Goal: Check status

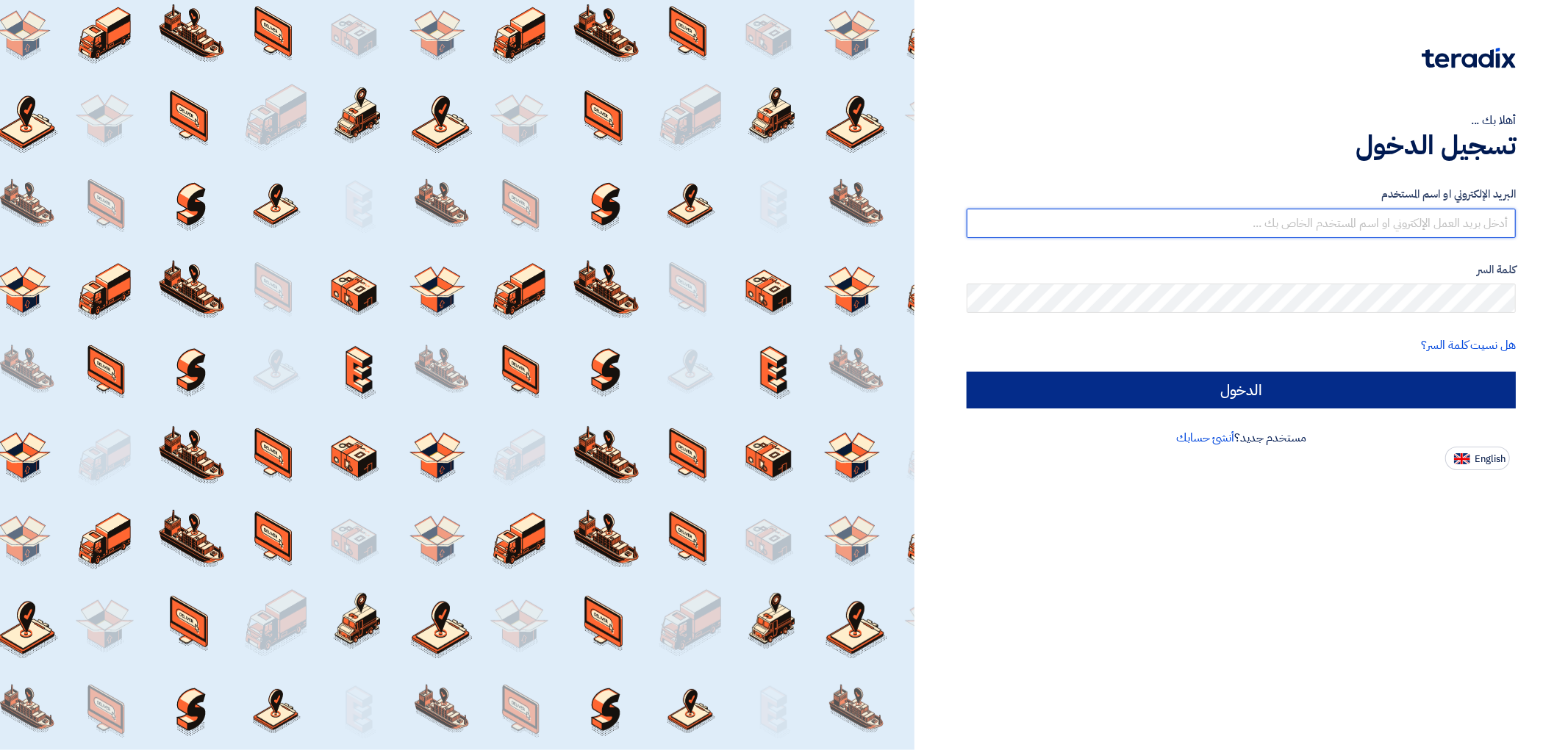
type input "[EMAIL_ADDRESS][DOMAIN_NAME]"
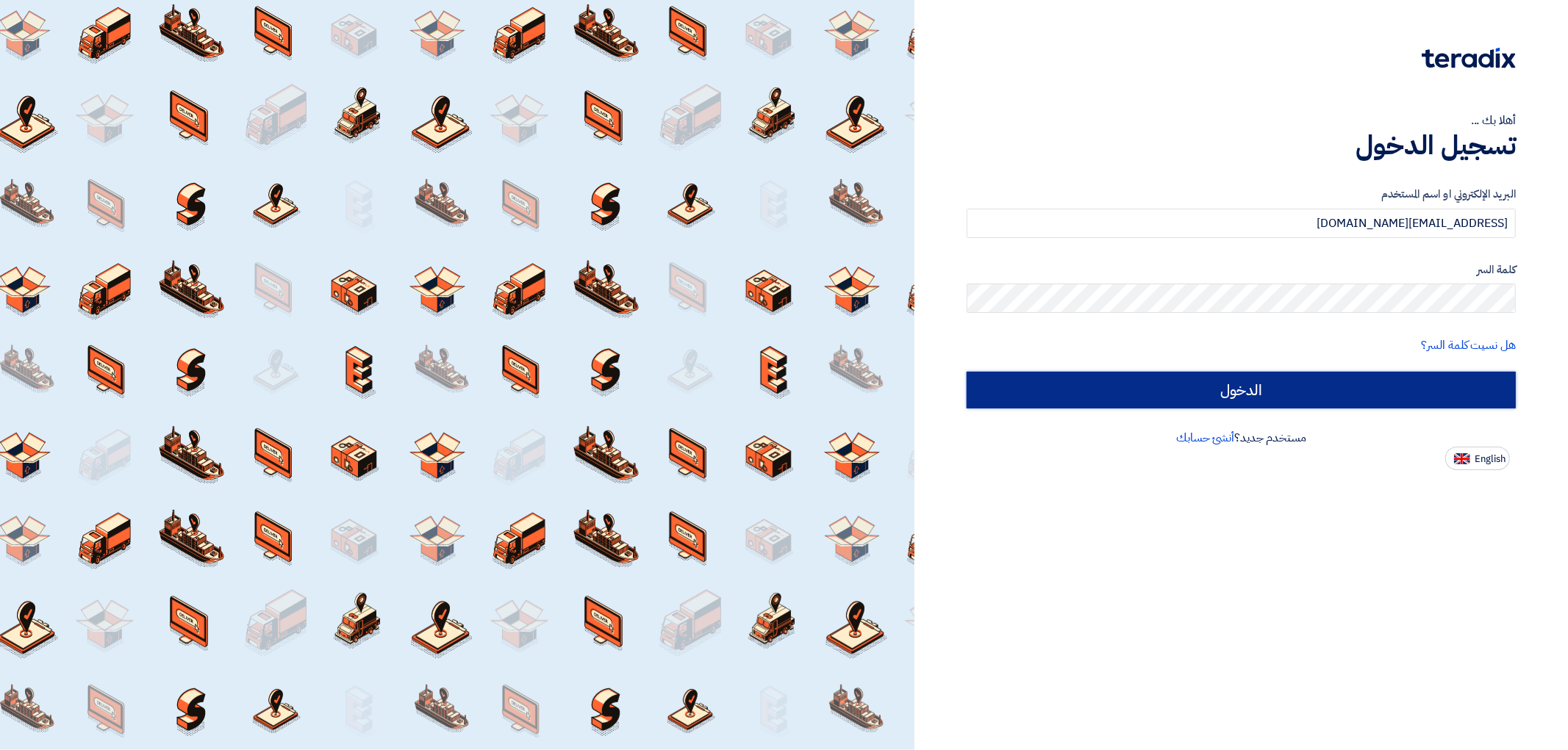
click at [1420, 383] on input "الدخول" at bounding box center [1241, 390] width 549 height 37
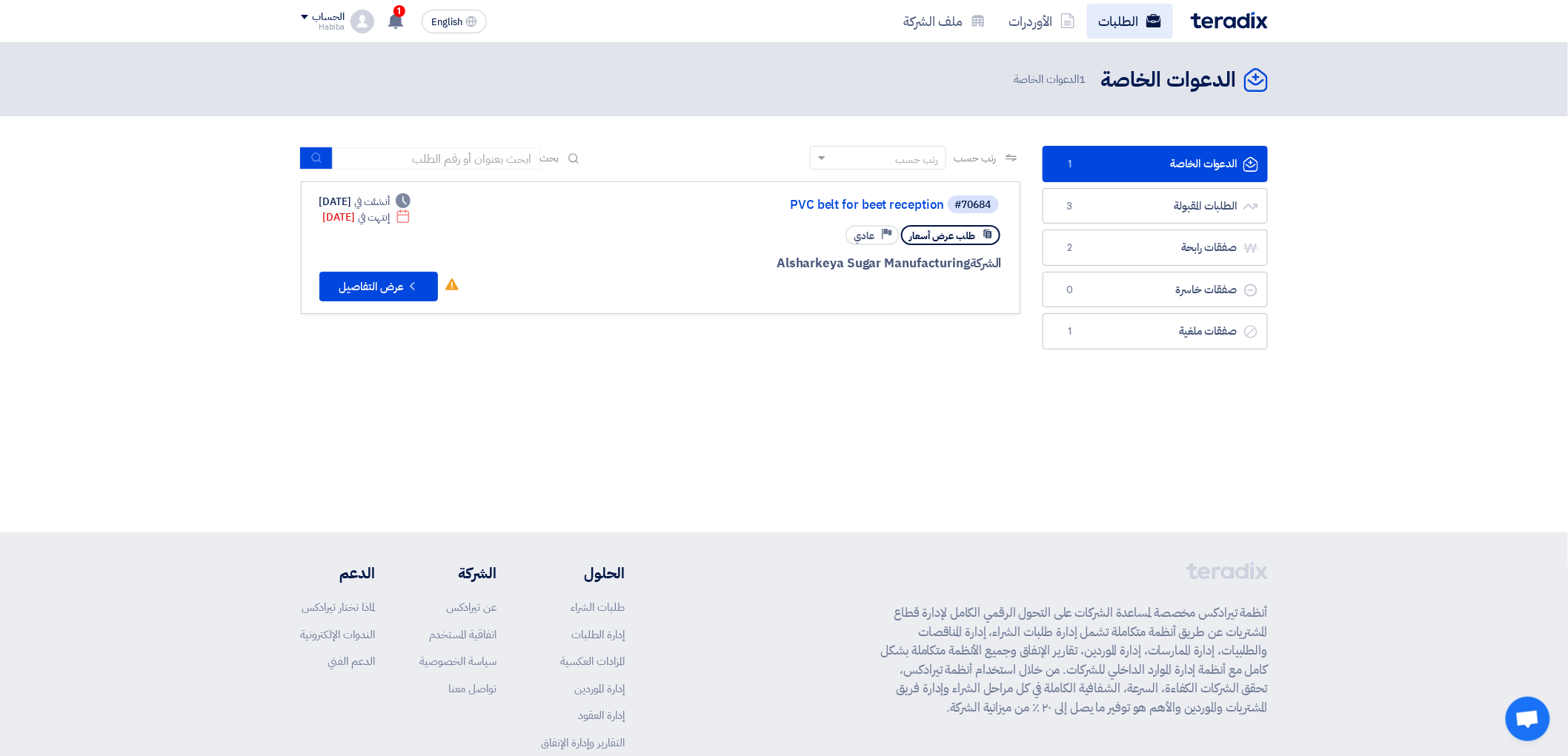
click at [1106, 27] on link "الطلبات" at bounding box center [1129, 21] width 86 height 35
click at [1108, 22] on link "الطلبات" at bounding box center [1129, 21] width 86 height 35
click at [1146, 18] on icon at bounding box center [1154, 21] width 15 height 15
click at [1120, 24] on link "الطلبات" at bounding box center [1129, 21] width 86 height 35
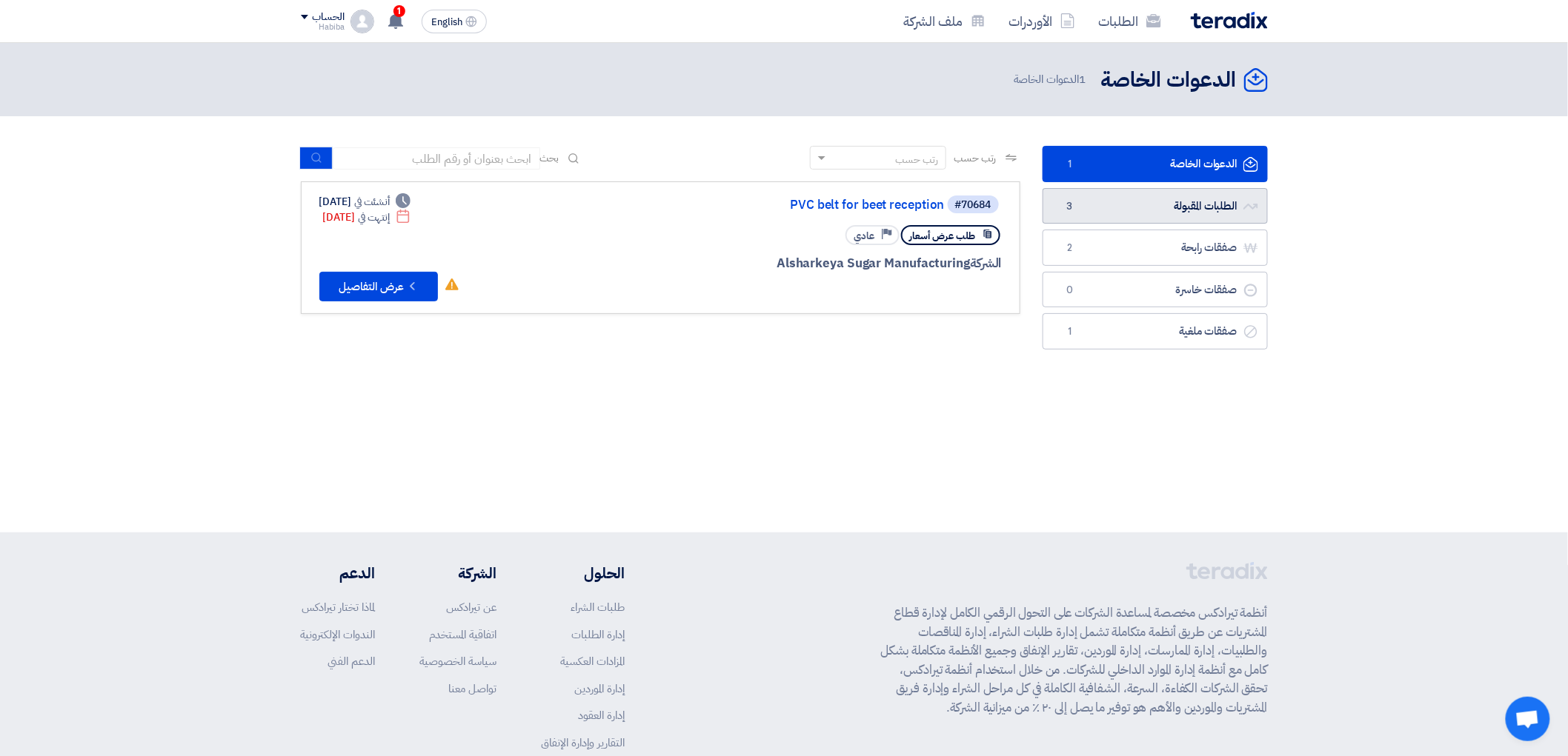
click at [1171, 218] on link "الطلبات المقبولة الطلبات المقبولة 3" at bounding box center [1155, 206] width 225 height 36
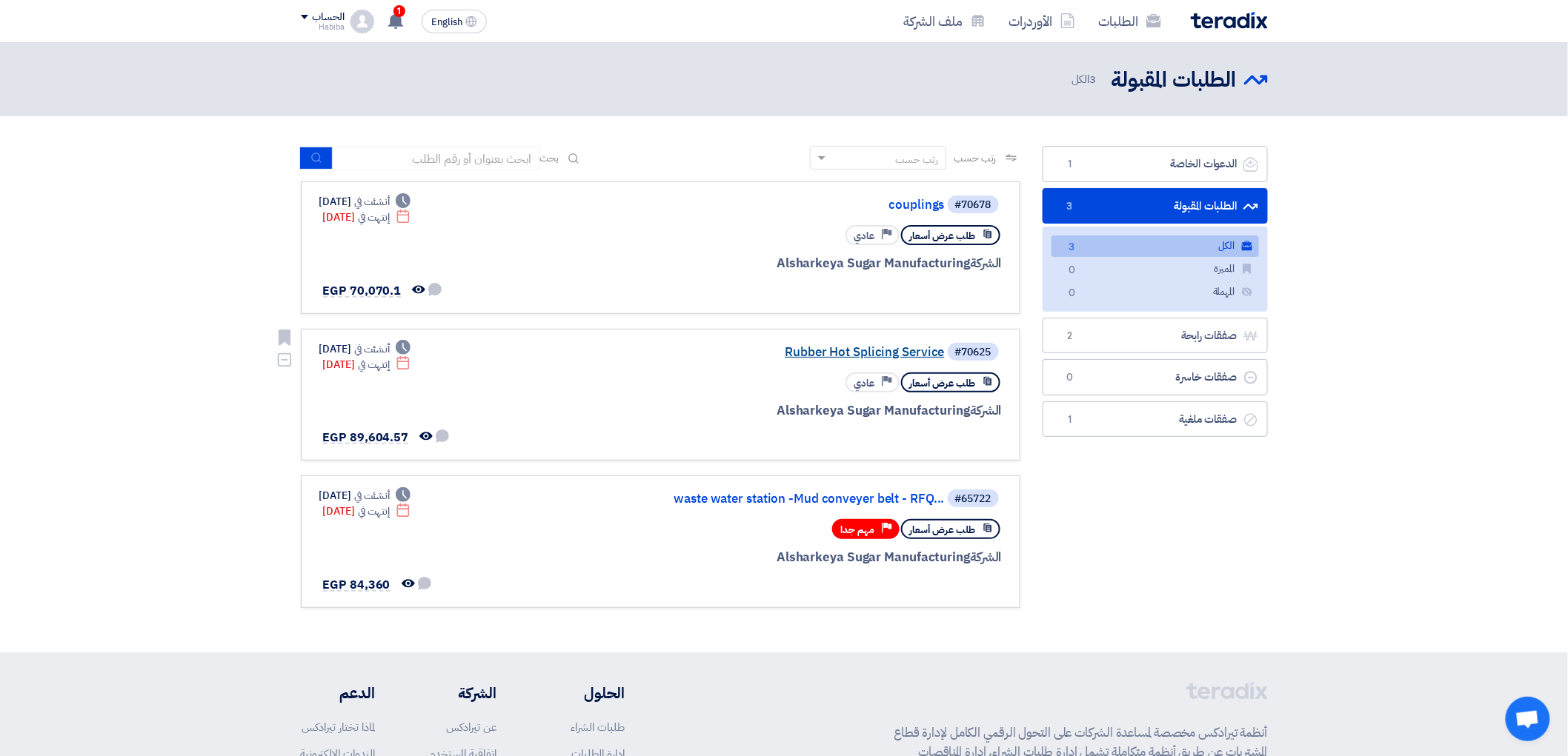
click at [855, 352] on link "Rubber Hot Splicing Service" at bounding box center [796, 353] width 297 height 13
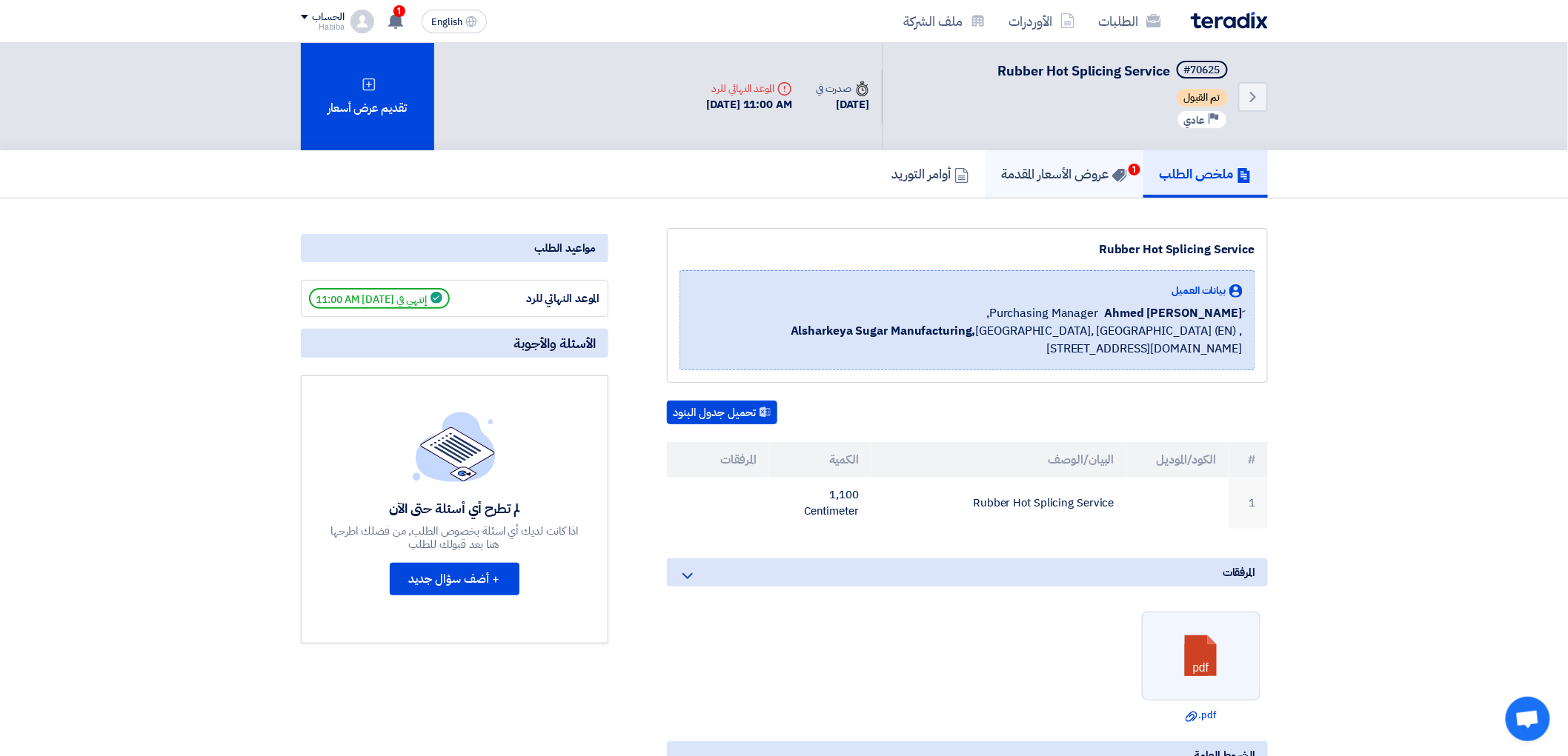
click at [1071, 174] on h5 "عروض الأسعار المقدمة 1" at bounding box center [1063, 174] width 125 height 17
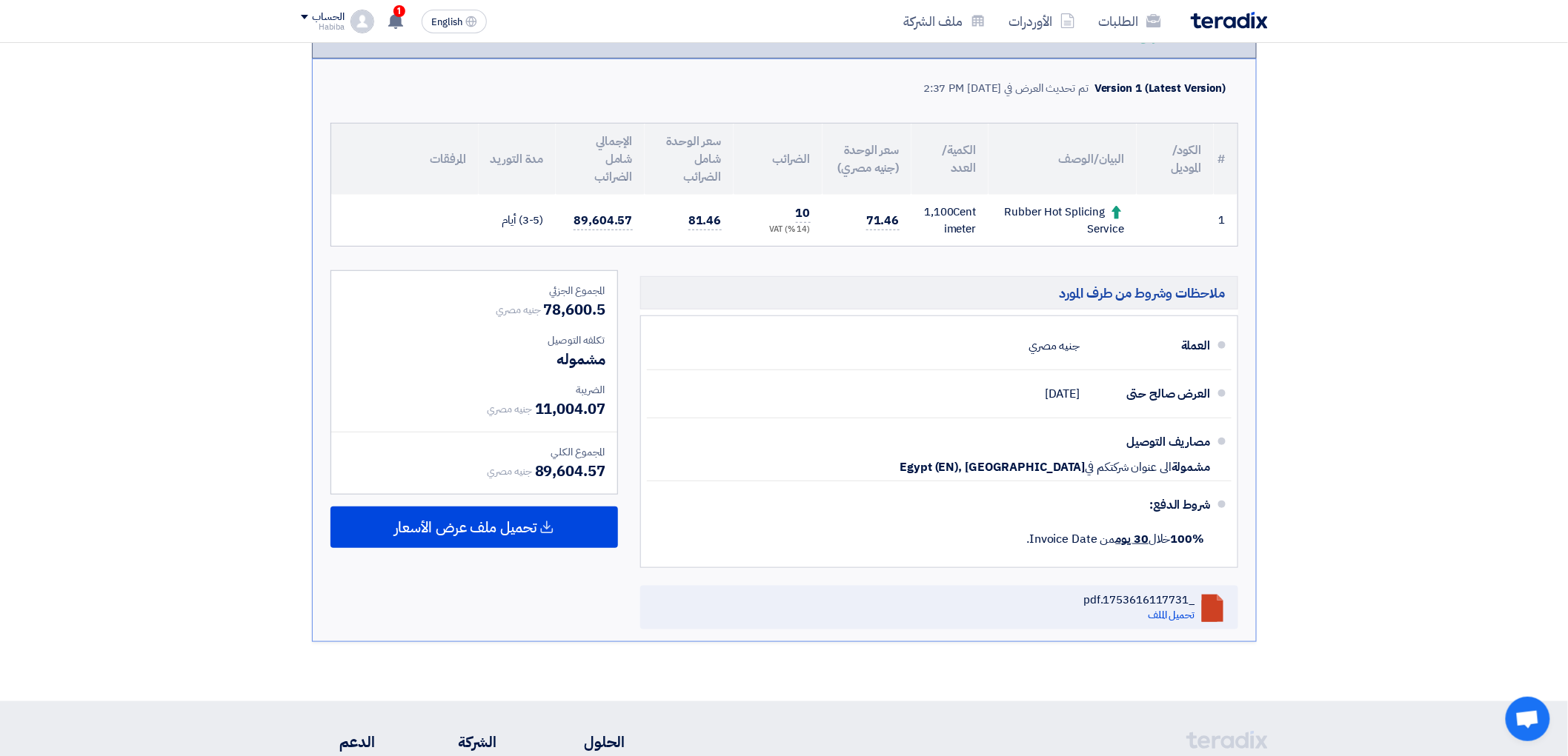
scroll to position [329, 0]
